Goal: Information Seeking & Learning: Learn about a topic

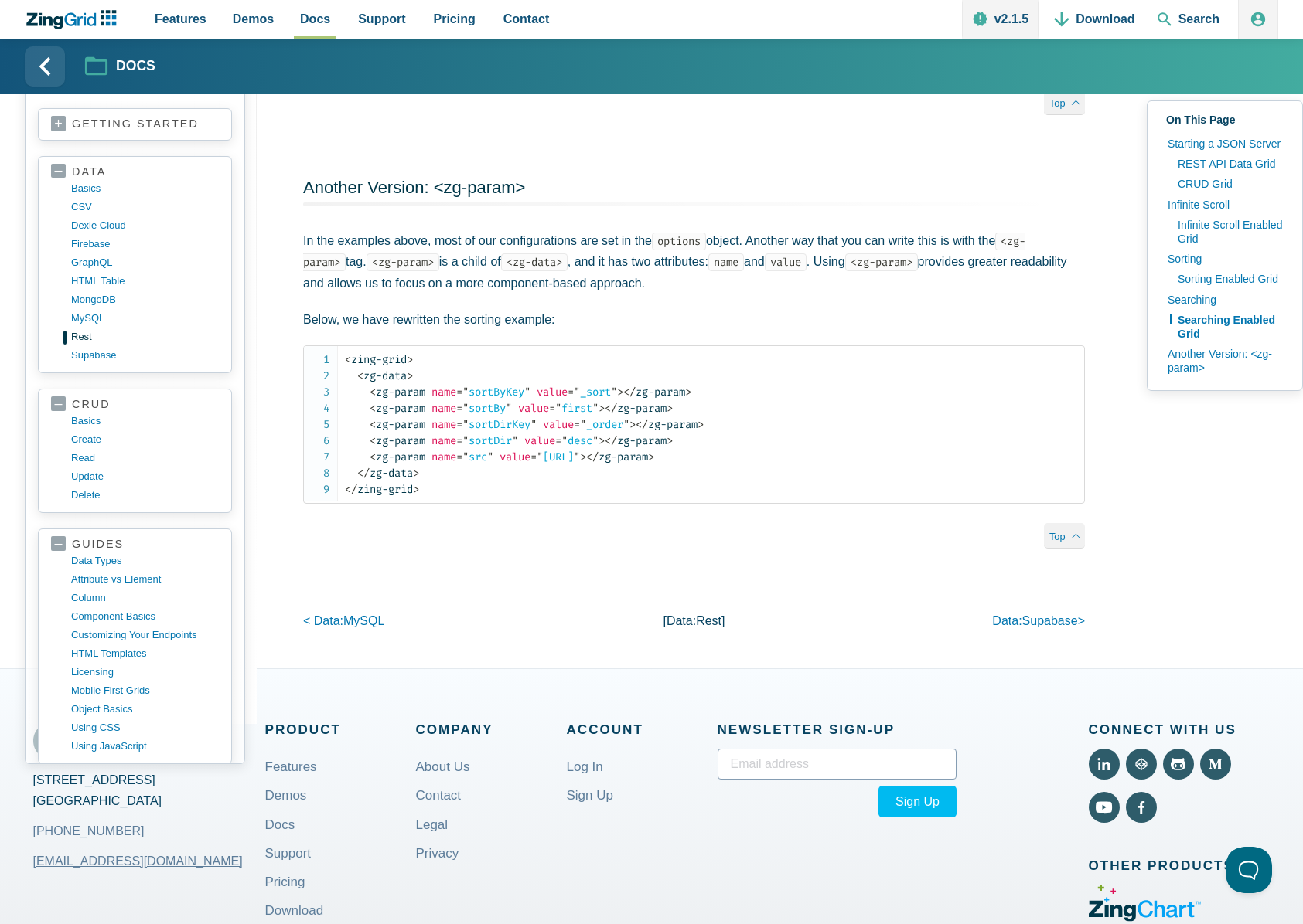
scroll to position [22, 0]
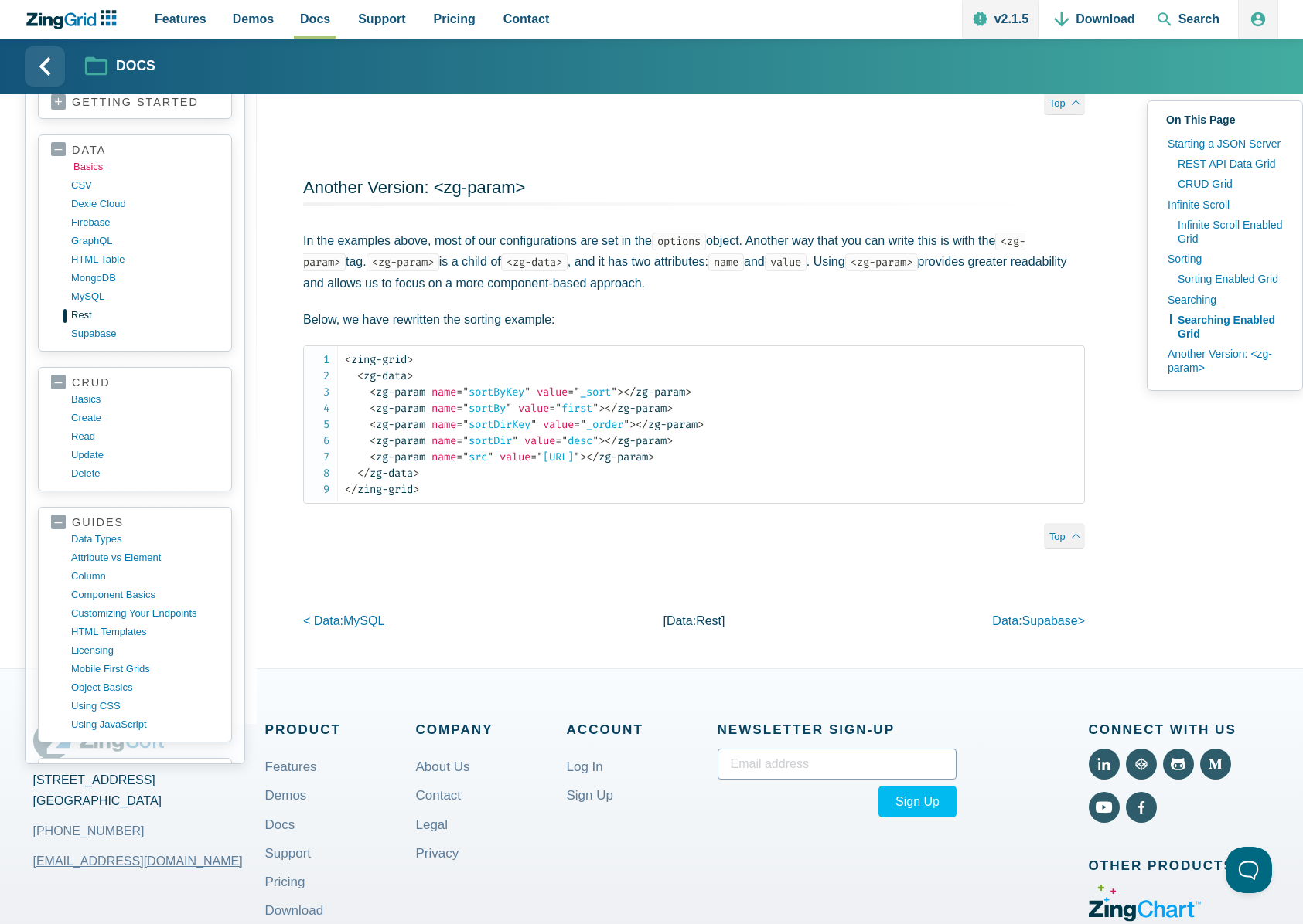
click at [107, 176] on link "basics" at bounding box center [147, 166] width 147 height 18
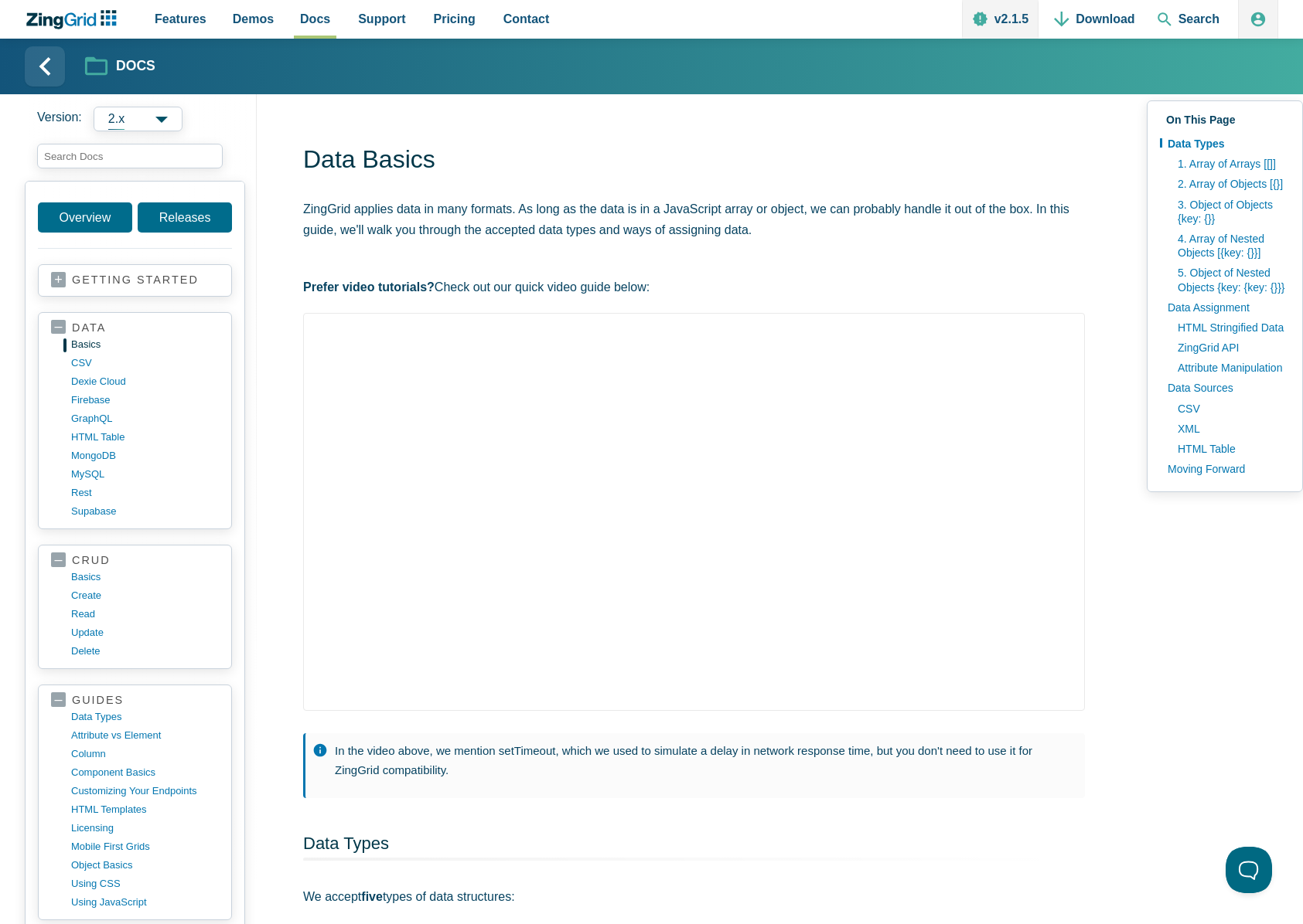
click at [97, 493] on link "rest" at bounding box center [145, 493] width 147 height 18
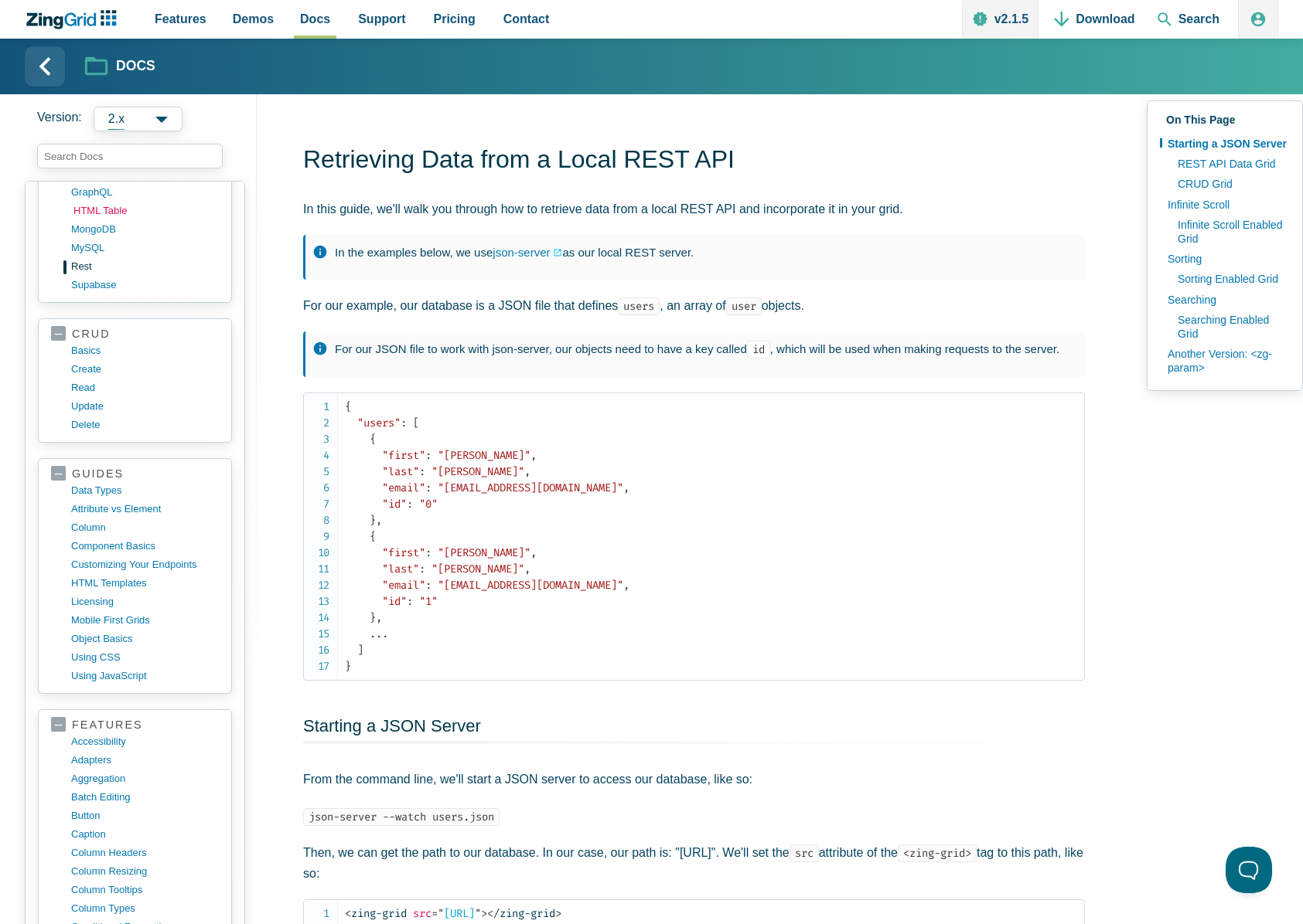
scroll to position [243, 0]
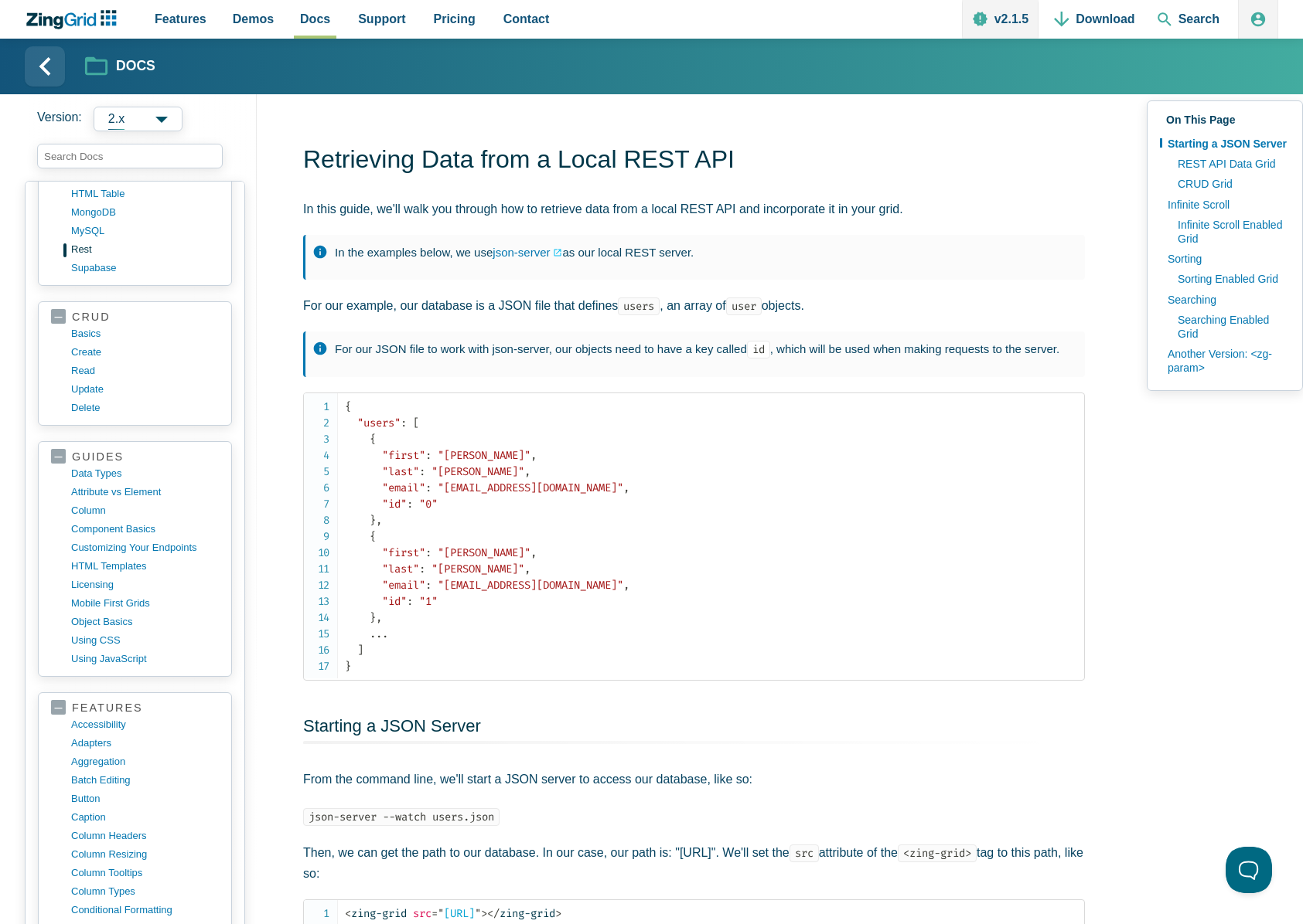
click at [160, 126] on span "2.x" at bounding box center [138, 119] width 89 height 25
click at [250, 107] on zing-dropdown "Version: 2.x 2.x 1.x" at bounding box center [141, 119] width 232 height 25
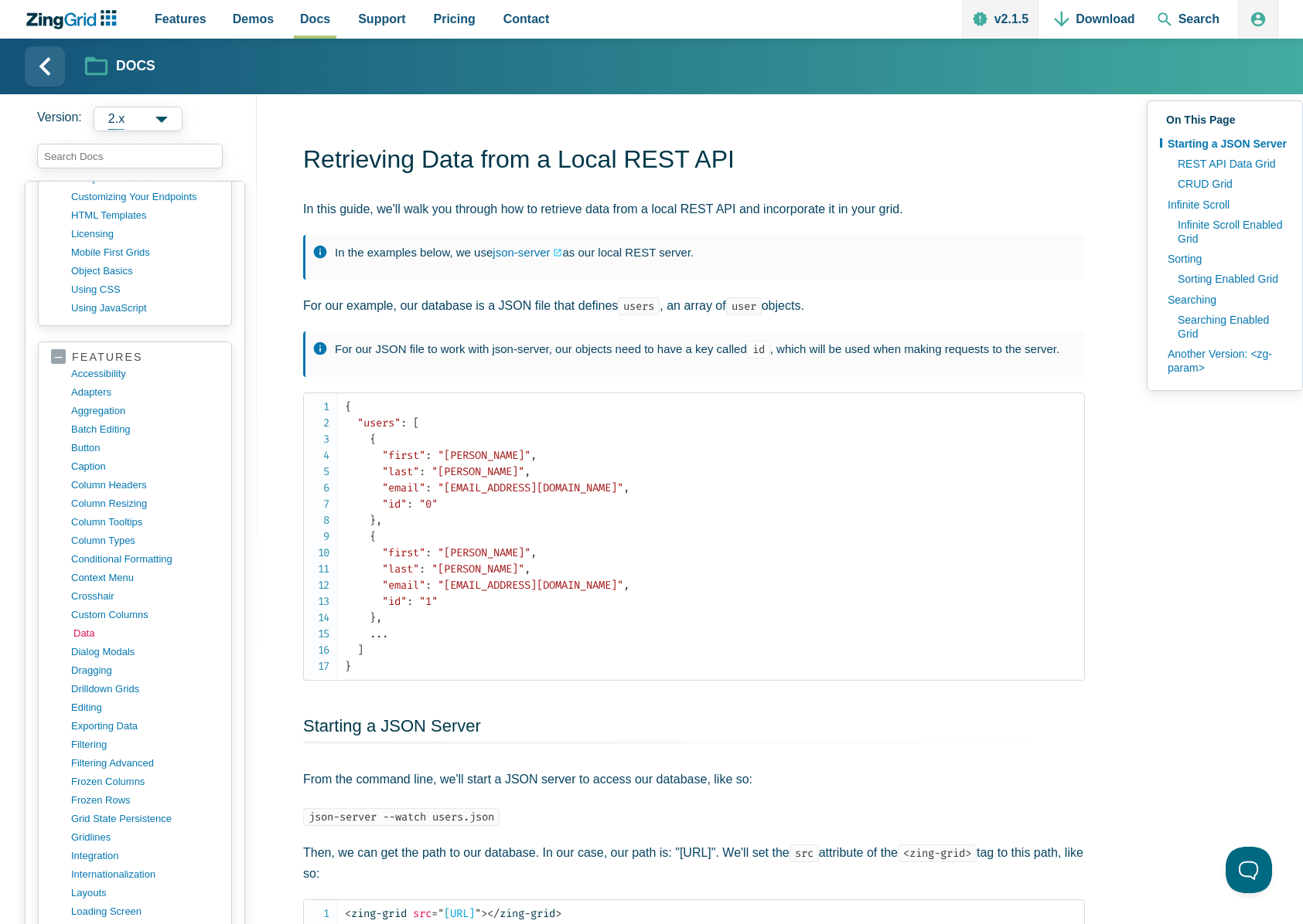
scroll to position [598, 0]
click at [107, 644] on link "dialog modals" at bounding box center [147, 649] width 147 height 18
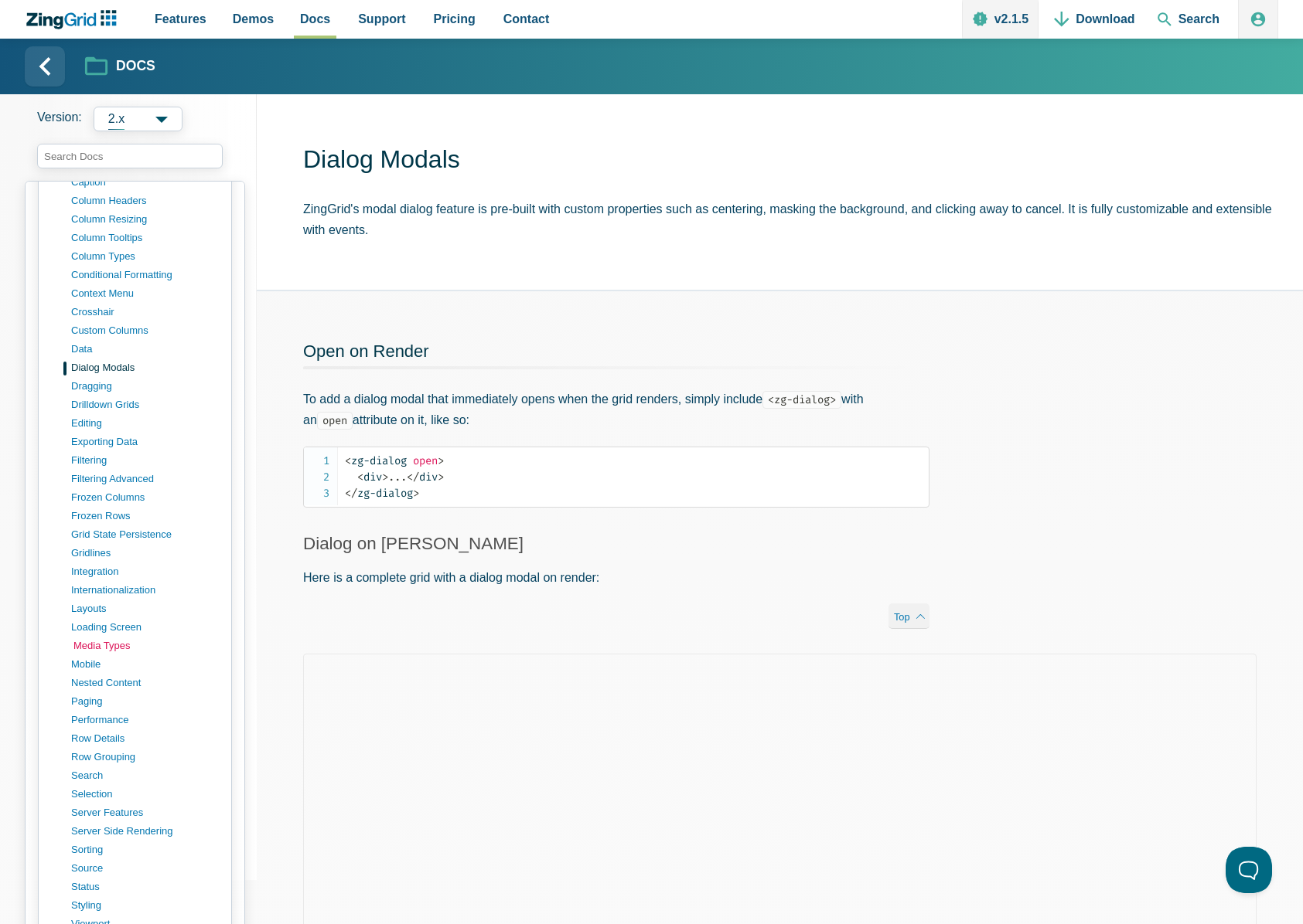
scroll to position [900, 0]
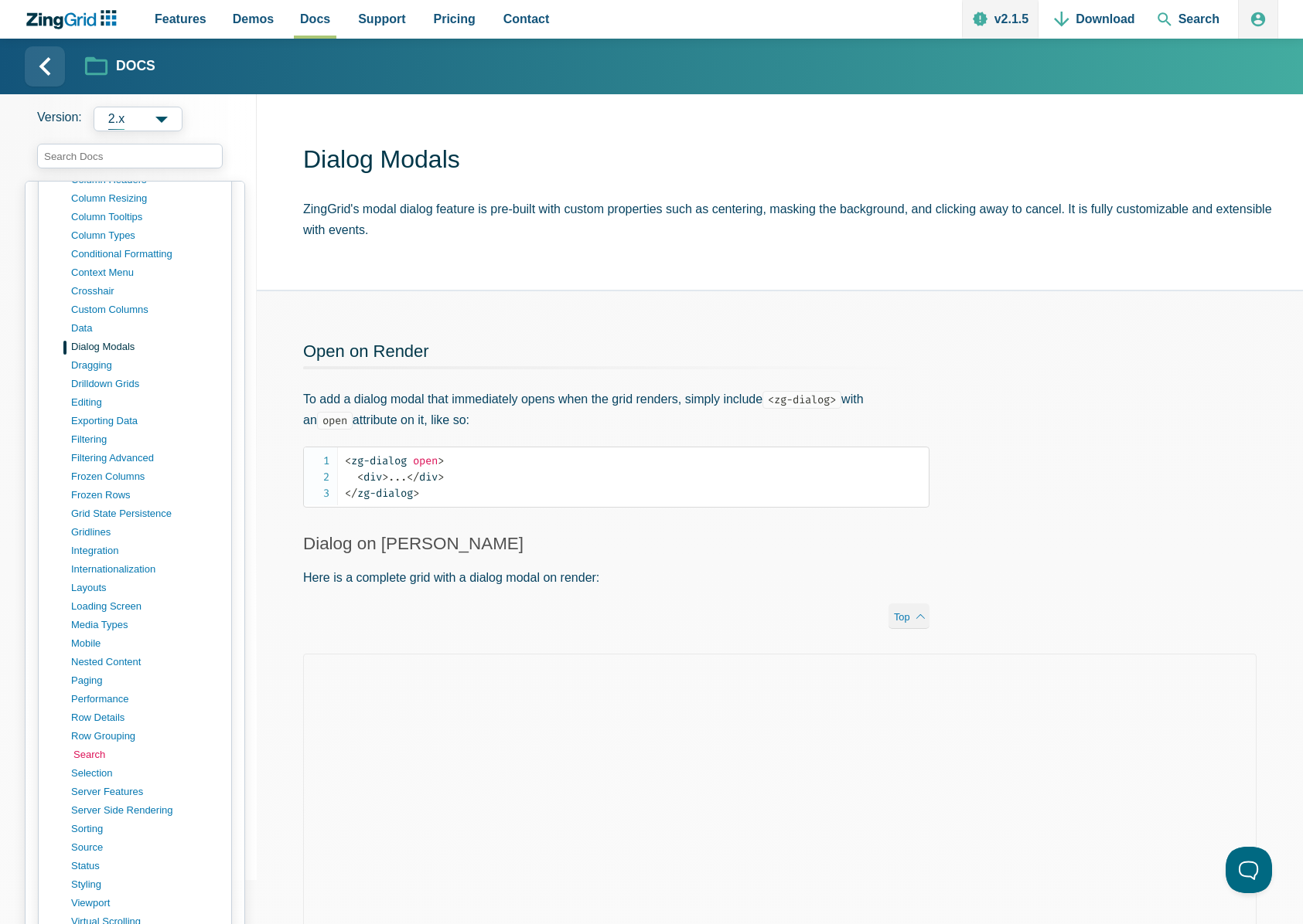
click at [93, 758] on link "search" at bounding box center [147, 754] width 147 height 18
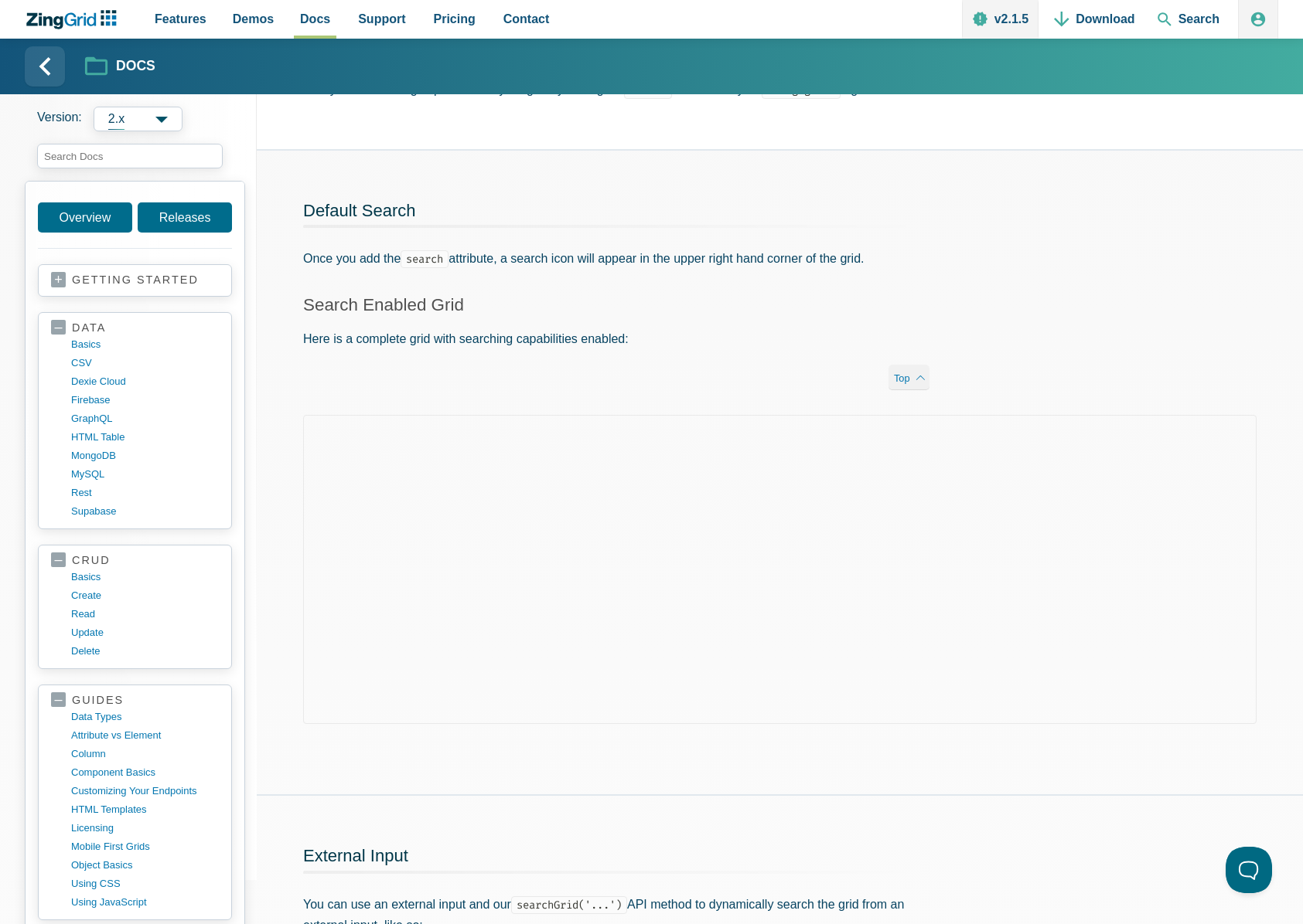
scroll to position [122, 0]
click at [74, 489] on link "rest" at bounding box center [147, 493] width 147 height 18
